Goal: Find specific page/section: Find specific page/section

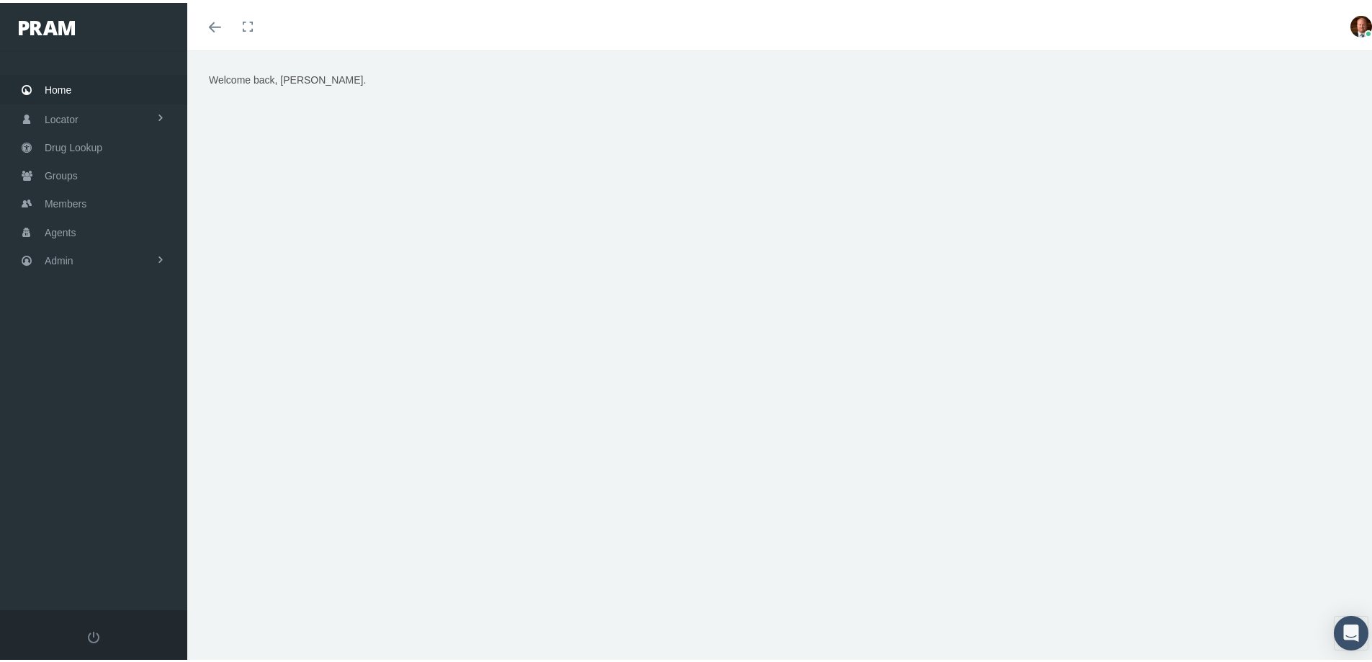
click at [62, 88] on span "Home" at bounding box center [58, 86] width 27 height 27
click at [71, 174] on span "Groups" at bounding box center [61, 172] width 33 height 27
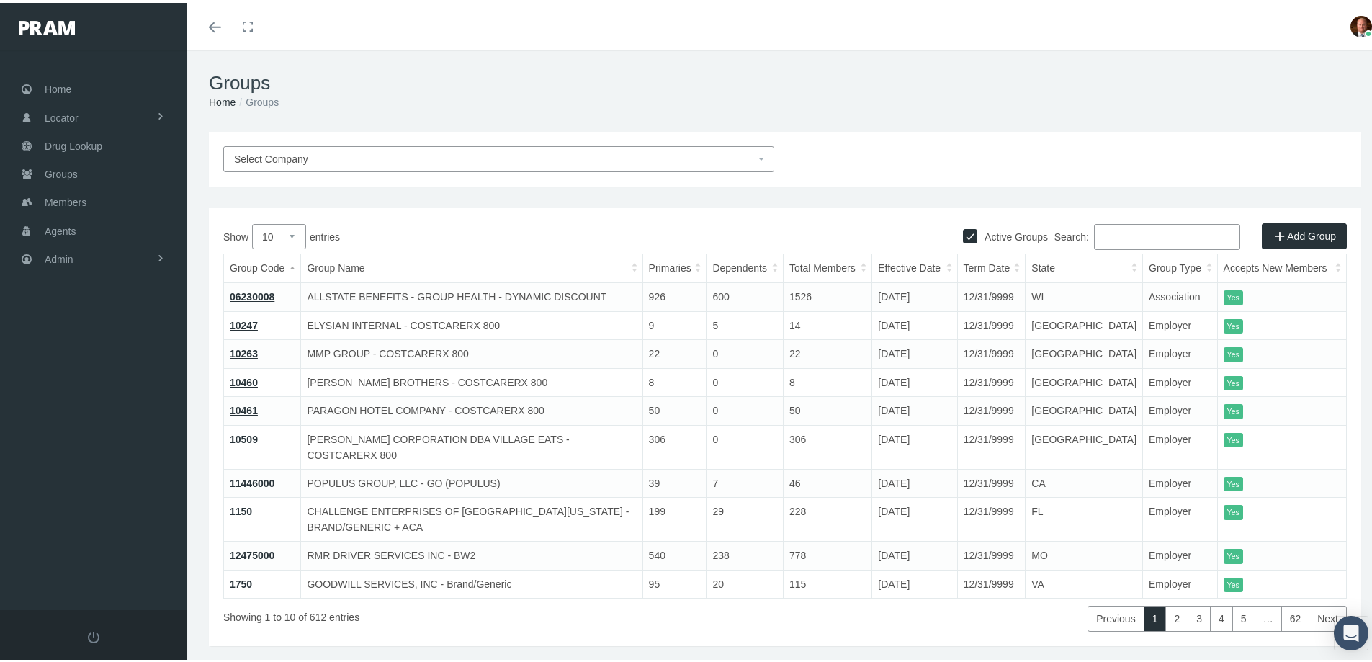
click at [1108, 233] on input "Search:" at bounding box center [1167, 234] width 146 height 26
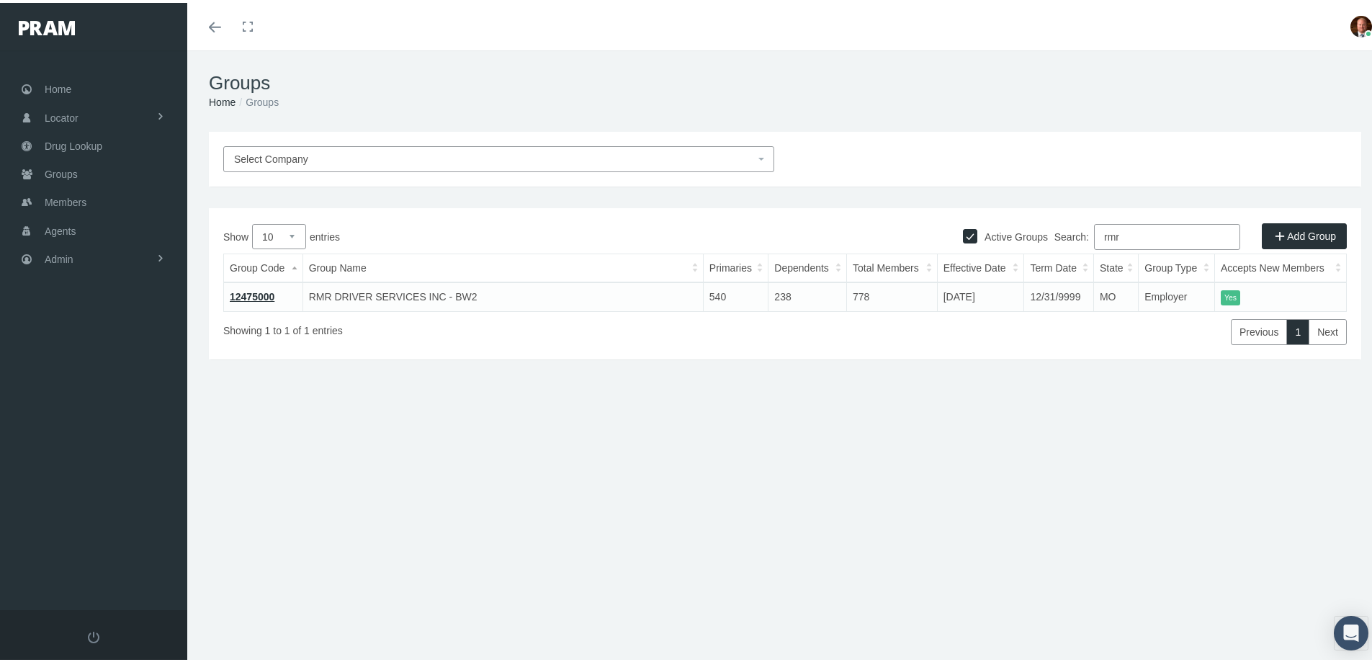
type input "rmr"
click at [268, 292] on link "12475000" at bounding box center [252, 294] width 45 height 12
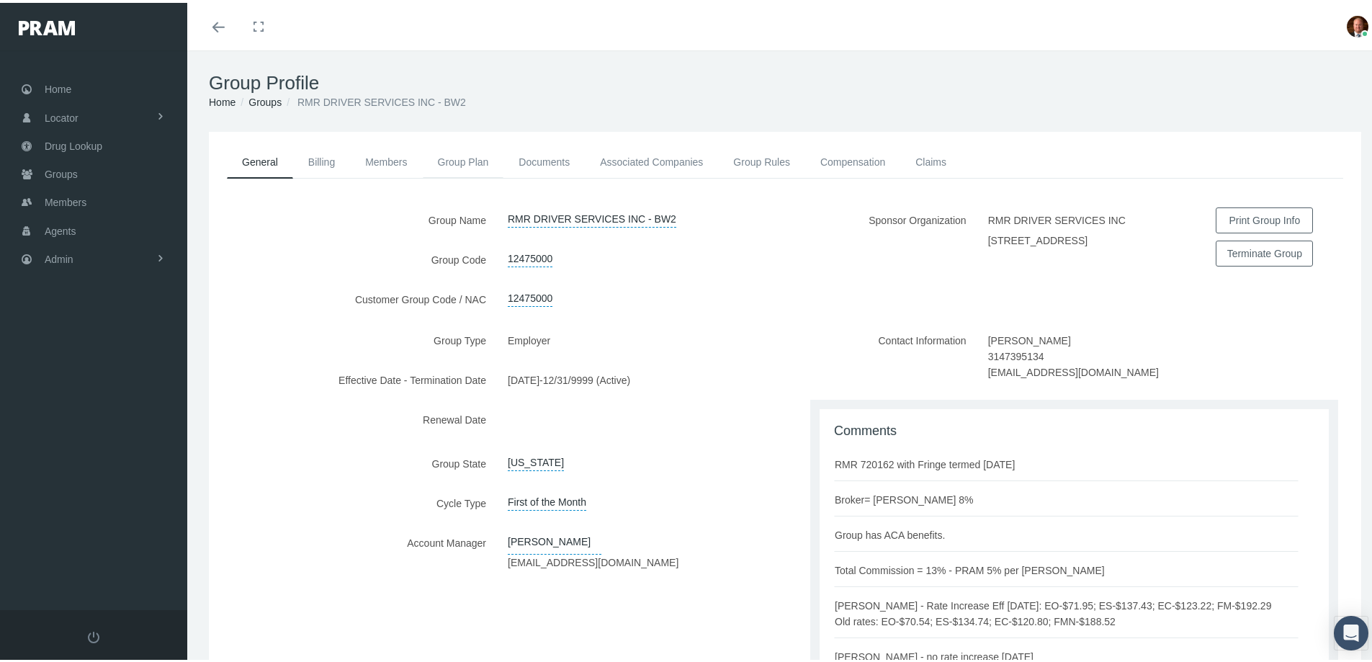
click at [450, 160] on link "Group Plan" at bounding box center [463, 159] width 81 height 32
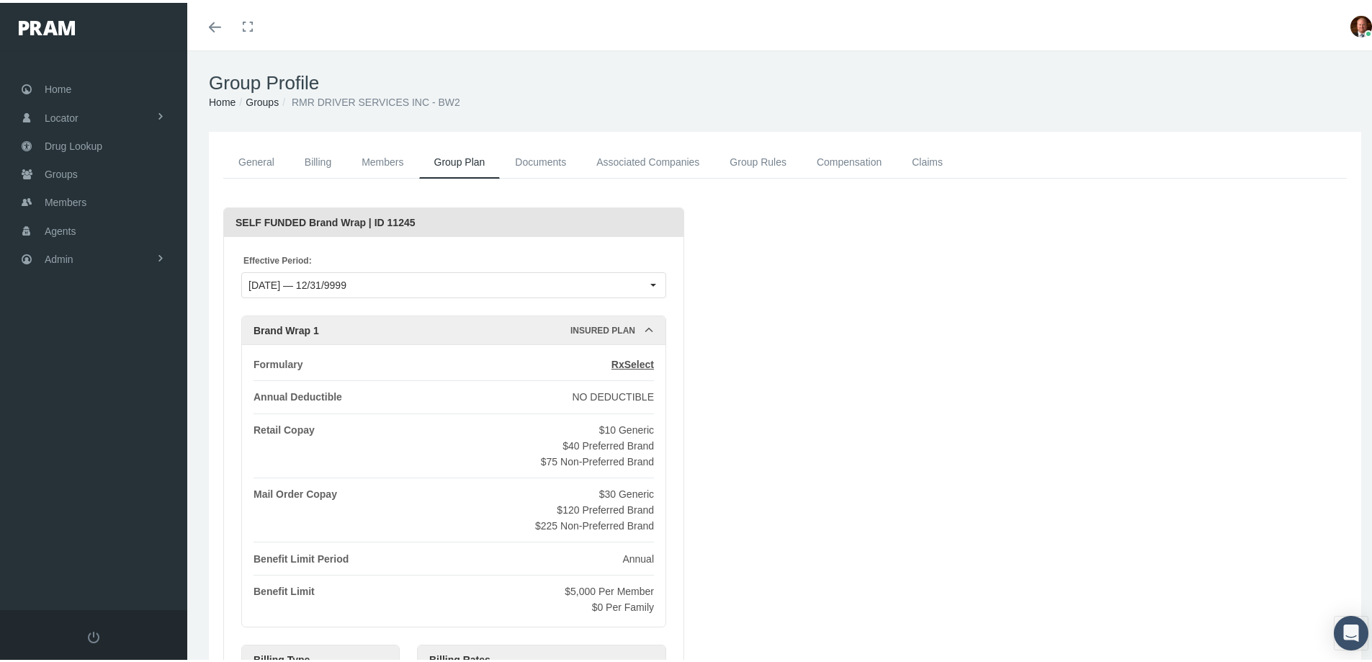
click at [401, 166] on link "Members" at bounding box center [382, 159] width 72 height 32
